Goal: Task Accomplishment & Management: Complete application form

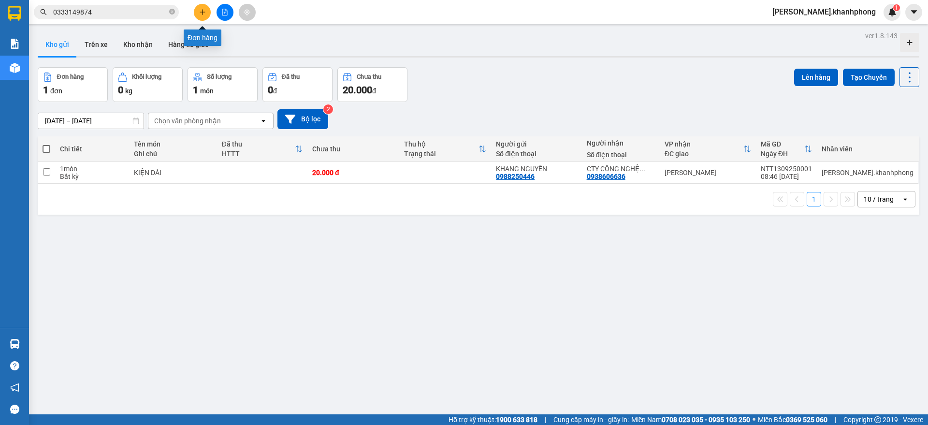
click at [203, 9] on icon "plus" at bounding box center [202, 12] width 7 height 7
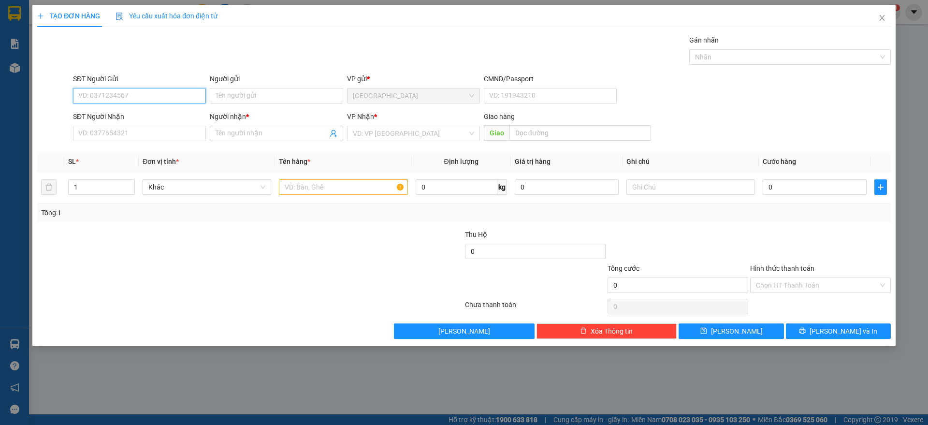
click at [146, 98] on input "SĐT Người Gửi" at bounding box center [139, 95] width 133 height 15
type input "0344855588"
click at [135, 117] on div "0344855588 - hằng" at bounding box center [139, 115] width 121 height 11
type input "hằng"
type input "0344855588"
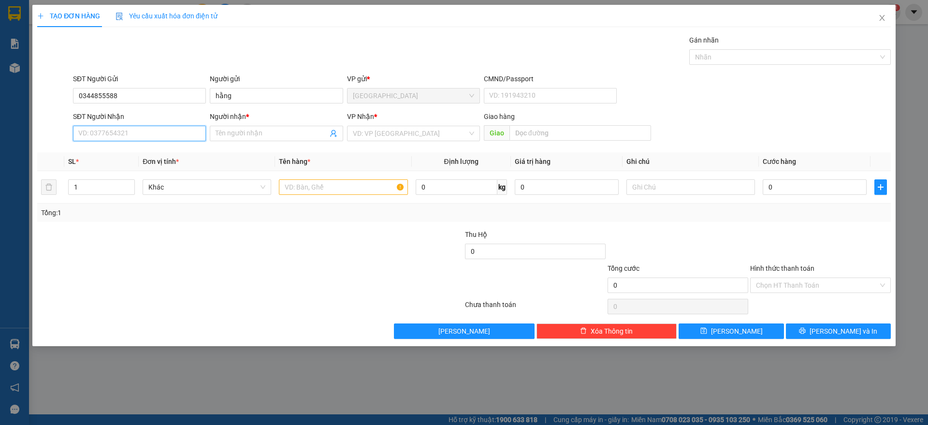
click at [138, 132] on input "SĐT Người Nhận" at bounding box center [139, 133] width 133 height 15
type input "0966650409"
drag, startPoint x: 142, startPoint y: 155, endPoint x: 301, endPoint y: 195, distance: 164.0
click at [143, 156] on div "0966650409 - QUYẾT" at bounding box center [139, 152] width 121 height 11
type input "QUYẾT"
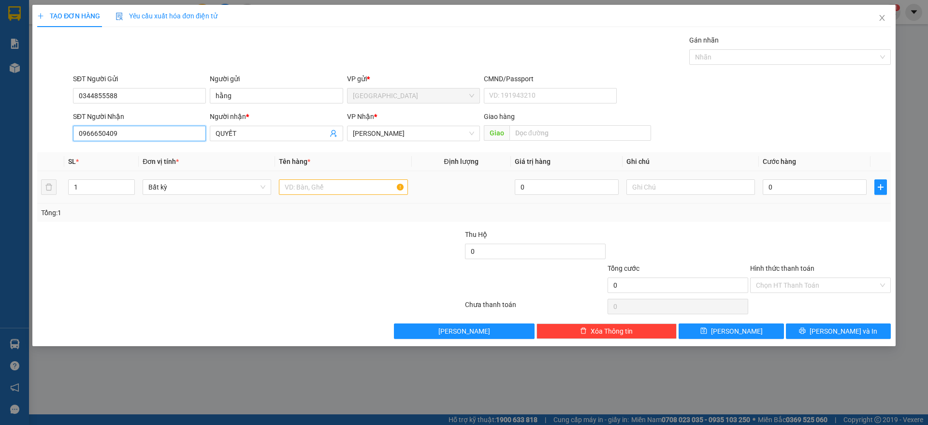
type input "0966650409"
click at [309, 193] on input "text" at bounding box center [343, 186] width 129 height 15
type input "1 tx"
click at [781, 184] on input "0" at bounding box center [814, 186] width 104 height 15
type input "4"
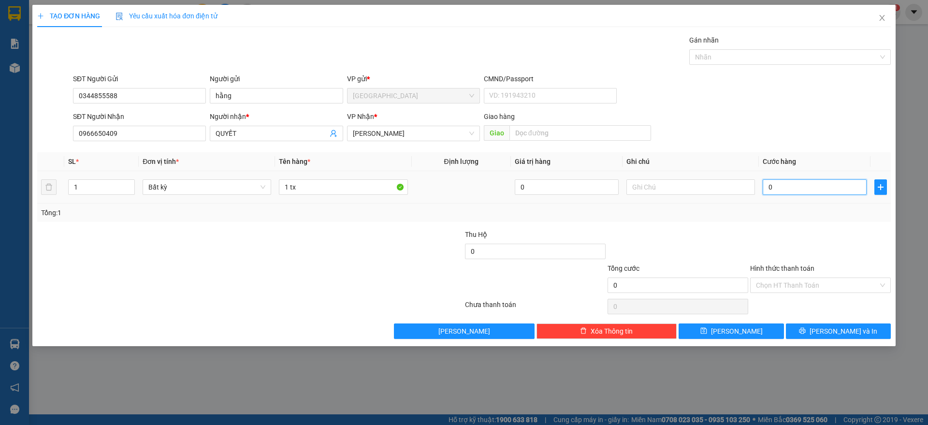
type input "4"
type input "40"
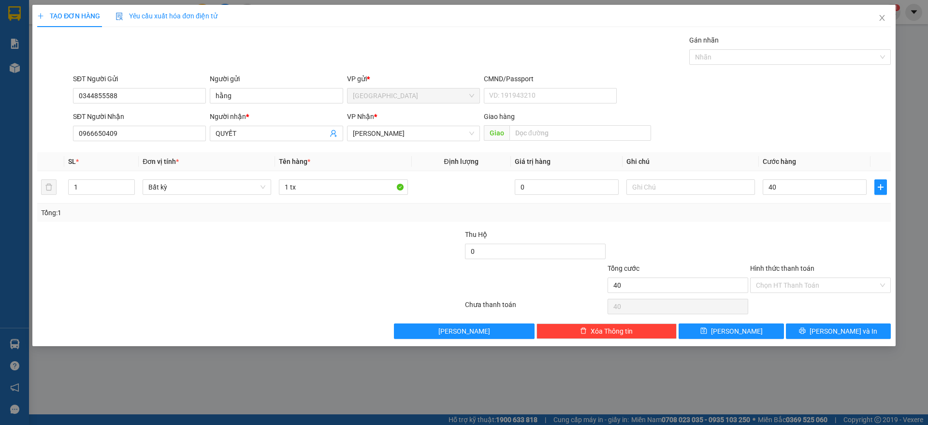
type input "40.000"
drag, startPoint x: 813, startPoint y: 214, endPoint x: 813, endPoint y: 220, distance: 6.8
click at [813, 215] on div "Tổng: 1" at bounding box center [463, 212] width 845 height 11
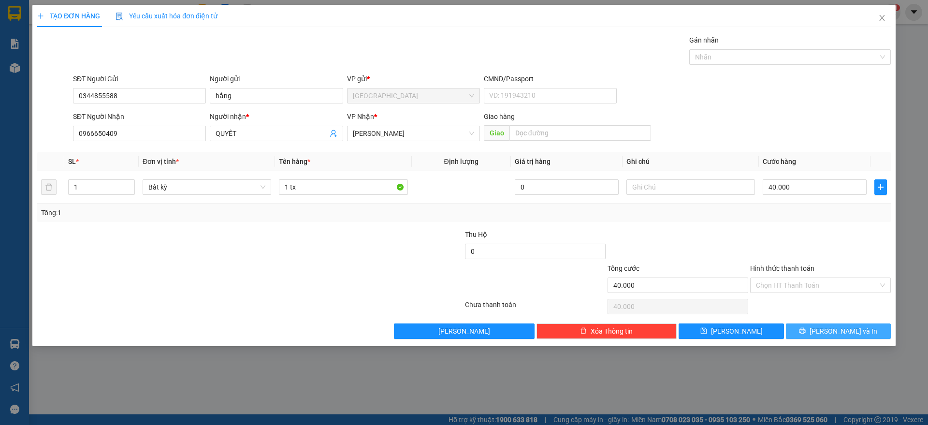
click at [815, 326] on button "[PERSON_NAME] và In" at bounding box center [838, 330] width 105 height 15
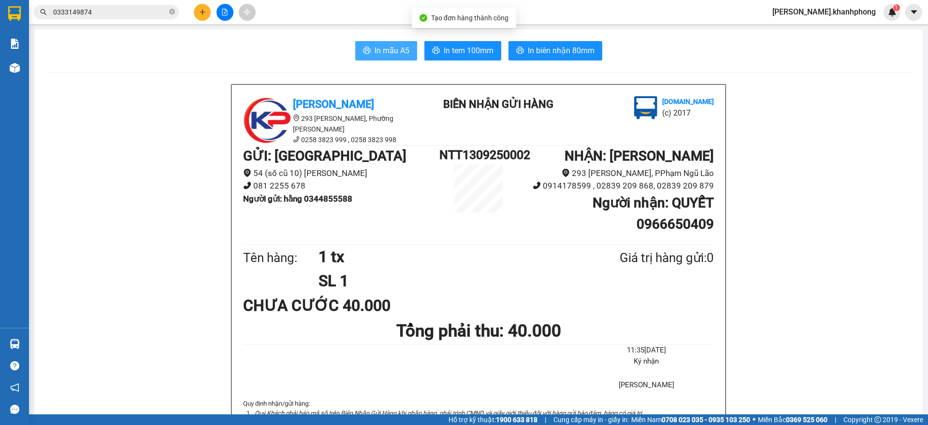
click at [374, 53] on span "In mẫu A5" at bounding box center [391, 50] width 35 height 12
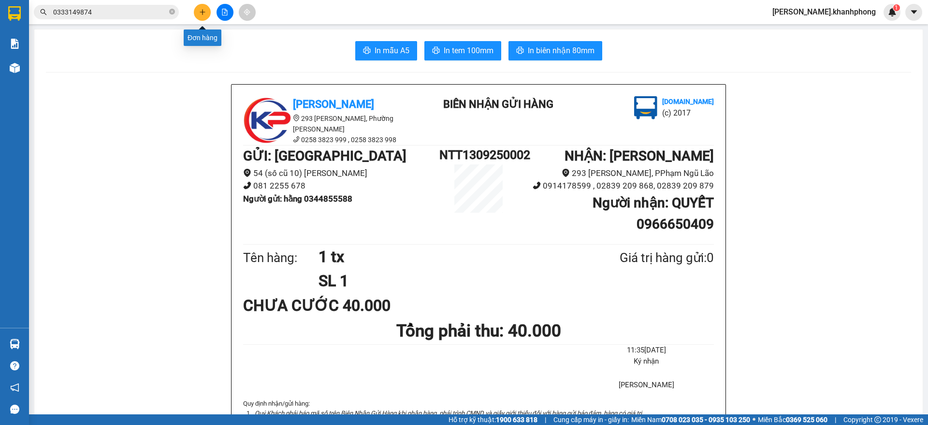
click at [205, 9] on icon "plus" at bounding box center [202, 12] width 7 height 7
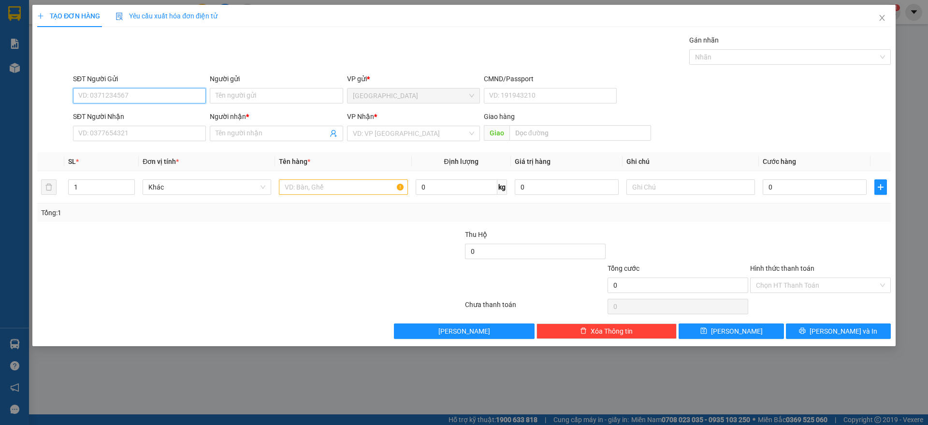
click at [149, 94] on input "SĐT Người Gửi" at bounding box center [139, 95] width 133 height 15
type input "0932493408"
click at [156, 113] on div "0932493408 - [PERSON_NAME]" at bounding box center [139, 115] width 121 height 11
type input "[PERSON_NAME]"
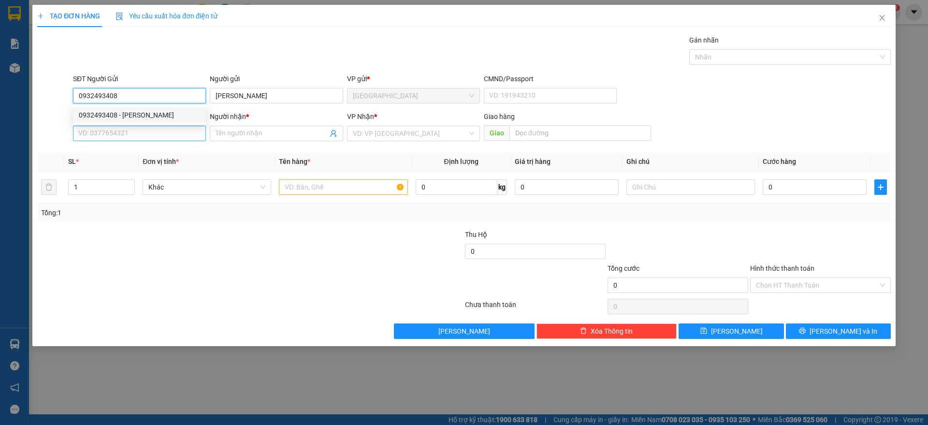
type input "0932493408"
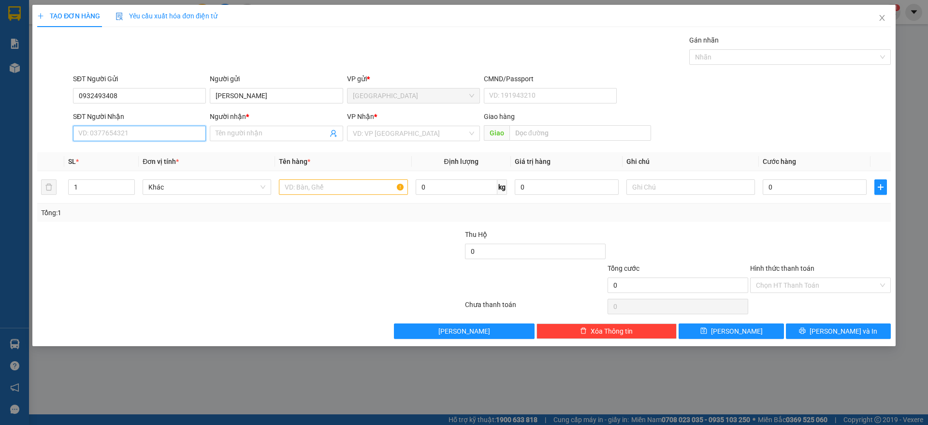
click at [171, 135] on input "SĐT Người Nhận" at bounding box center [139, 133] width 133 height 15
type input "0905001696"
drag, startPoint x: 143, startPoint y: 152, endPoint x: 244, endPoint y: 178, distance: 104.4
click at [144, 152] on div "0905001696 - HÙNG" at bounding box center [139, 152] width 121 height 11
type input "HÙNG"
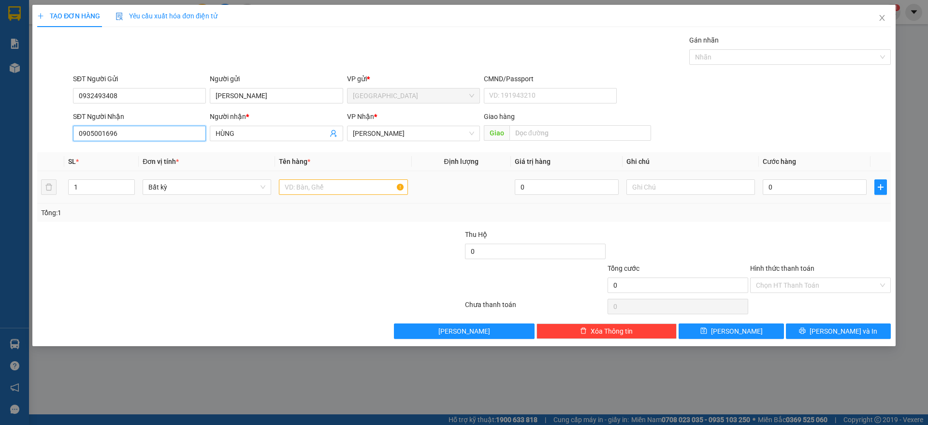
type input "0905001696"
click at [296, 190] on input "text" at bounding box center [343, 186] width 129 height 15
type input "1 thùng"
click at [790, 187] on input "0" at bounding box center [814, 186] width 104 height 15
type input "3"
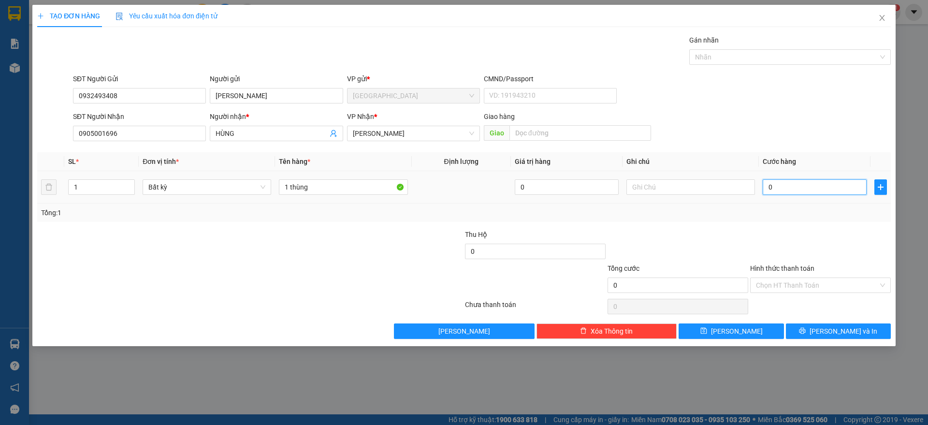
type input "3"
type input "30"
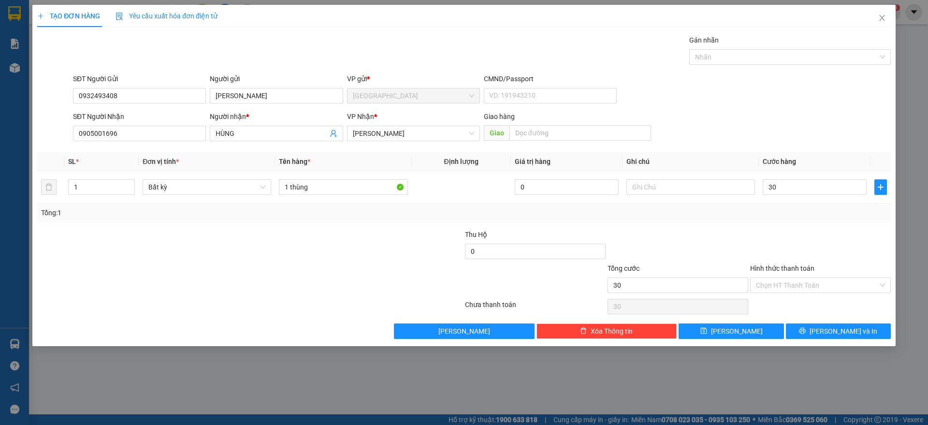
type input "30.000"
drag, startPoint x: 792, startPoint y: 215, endPoint x: 851, endPoint y: 258, distance: 73.2
click at [819, 226] on div "Transit Pickup Surcharge Ids Transit Deliver Surcharge Ids Transit Deliver Surc…" at bounding box center [463, 187] width 853 height 304
click at [811, 284] on input "Hình thức thanh toán" at bounding box center [817, 285] width 122 height 14
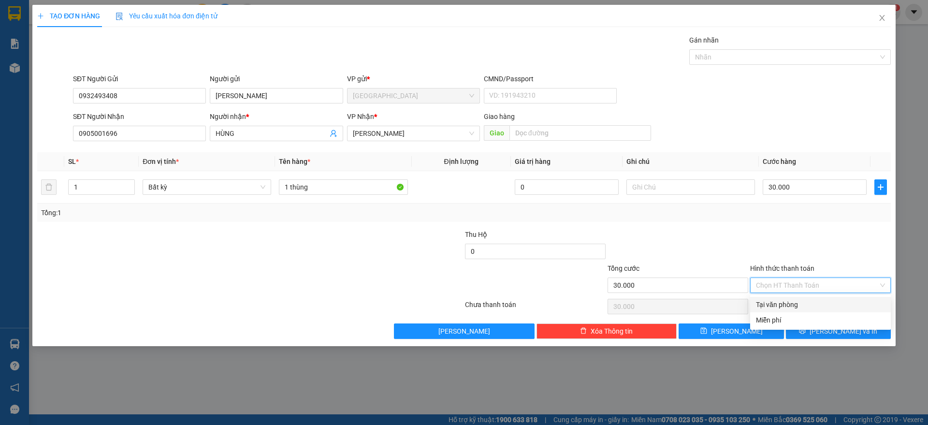
click at [798, 302] on div "Tại văn phòng" at bounding box center [820, 304] width 129 height 11
type input "0"
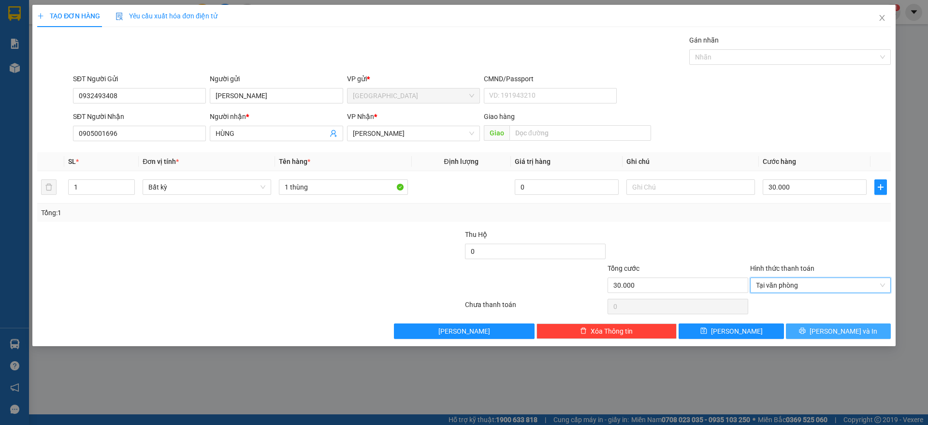
click at [838, 332] on span "[PERSON_NAME] và In" at bounding box center [843, 331] width 68 height 11
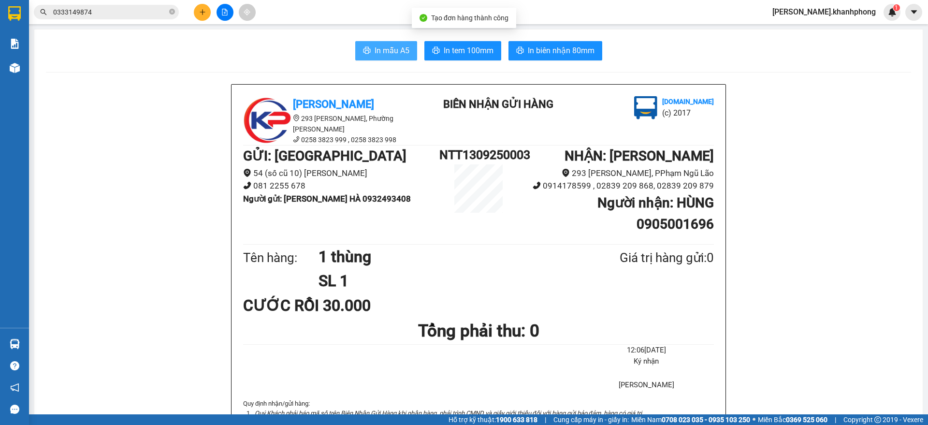
click at [406, 52] on button "In mẫu A5" at bounding box center [386, 50] width 62 height 19
